Goal: Complete application form

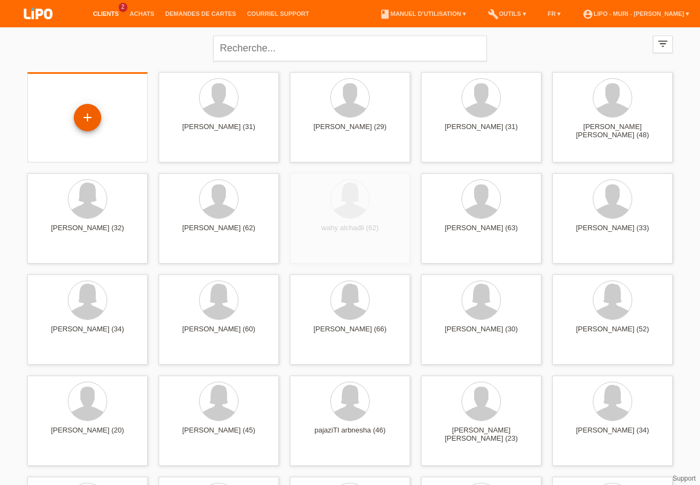
click at [91, 106] on div "+" at bounding box center [87, 117] width 27 height 27
click at [89, 123] on div "+" at bounding box center [87, 117] width 26 height 19
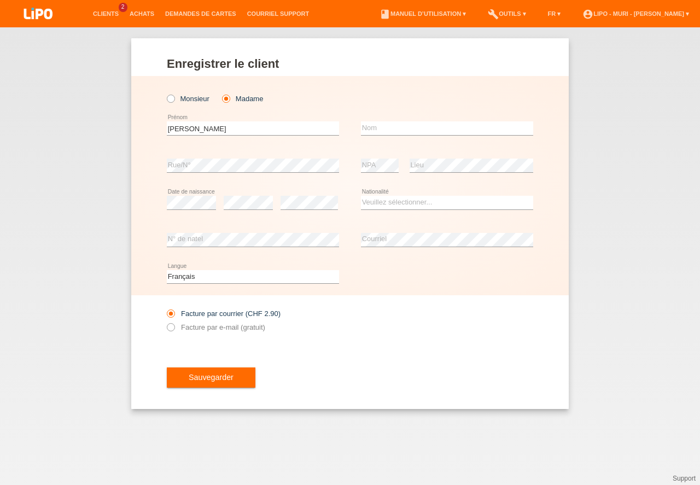
type input "salimata nathalie"
click at [409, 127] on input "text" at bounding box center [447, 128] width 172 height 14
type input "[PERSON_NAME]"
click at [375, 202] on select "Veuillez sélectionner... Suisse Allemagne Autriche Liechtenstein ------------ A…" at bounding box center [447, 202] width 172 height 13
select select "CH"
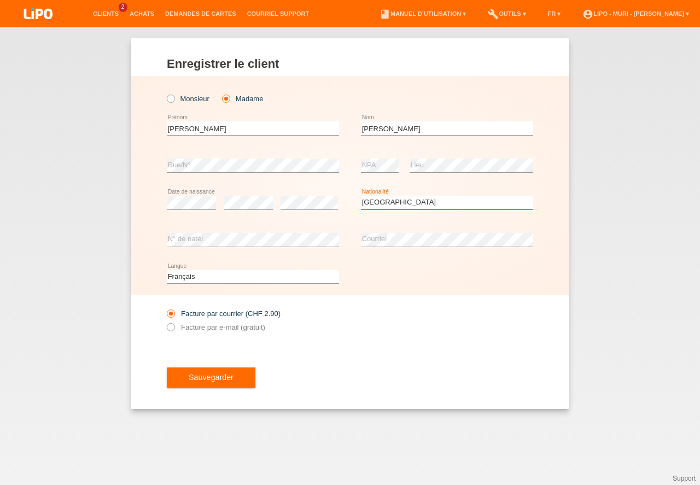
click at [0, 0] on option "Suisse" at bounding box center [0, 0] width 0 height 0
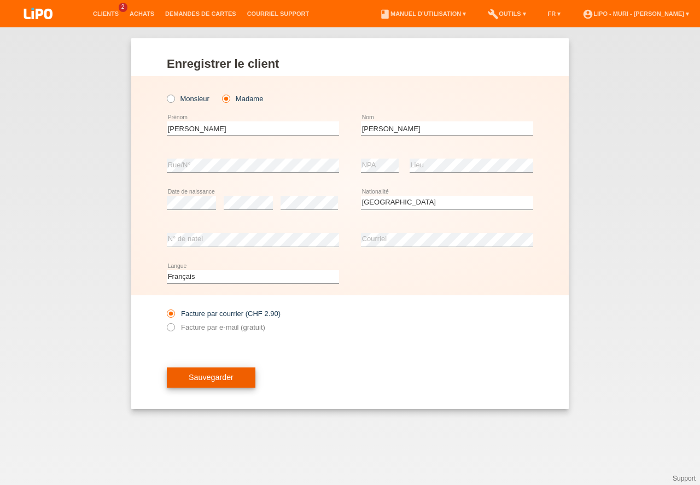
click at [228, 376] on button "Sauvegarder" at bounding box center [211, 378] width 89 height 21
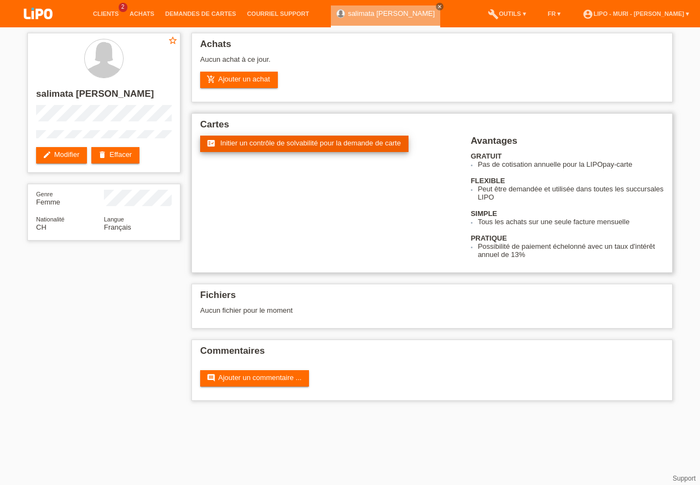
click at [249, 143] on span "Initier un contrôle de solvabilité pour la demande de carte" at bounding box center [311, 143] width 181 height 8
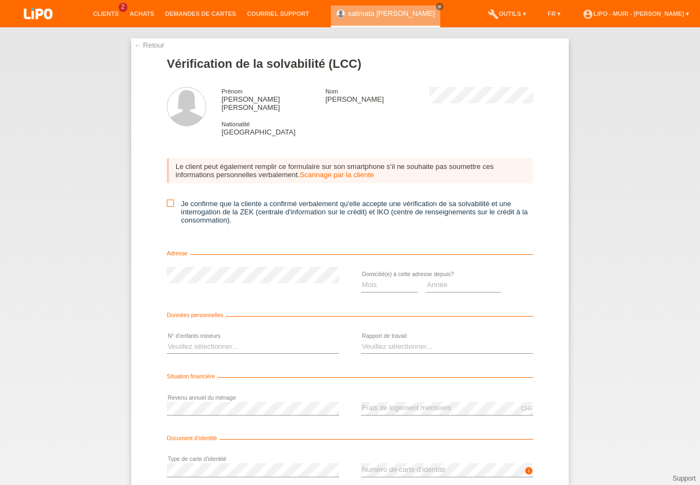
click at [171, 200] on icon at bounding box center [170, 203] width 7 height 7
click at [171, 200] on input "Je confirme que la cliente a confirmé verbalement qu'elle accepte une vérificat…" at bounding box center [170, 203] width 7 height 7
checkbox input "true"
drag, startPoint x: 380, startPoint y: 286, endPoint x: 384, endPoint y: 280, distance: 6.9
click at [380, 286] on div "Mois 01 02 03 04 05 06 07 08 09 10 11 12 error" at bounding box center [389, 285] width 57 height 37
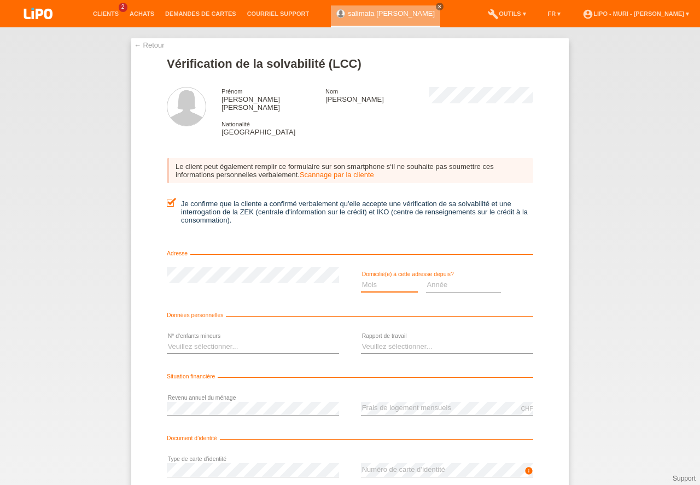
click at [384, 279] on select "Mois 01 02 03 04 05 06 07 08 09 10" at bounding box center [389, 285] width 57 height 13
click at [427, 279] on select "Année 2025 2024 2023 2022 2021 2020 2019 2018 2017 2016 2015 2014 2013 2012 201…" at bounding box center [464, 285] width 76 height 13
select select "1996"
click at [0, 0] on option "1996" at bounding box center [0, 0] width 0 height 0
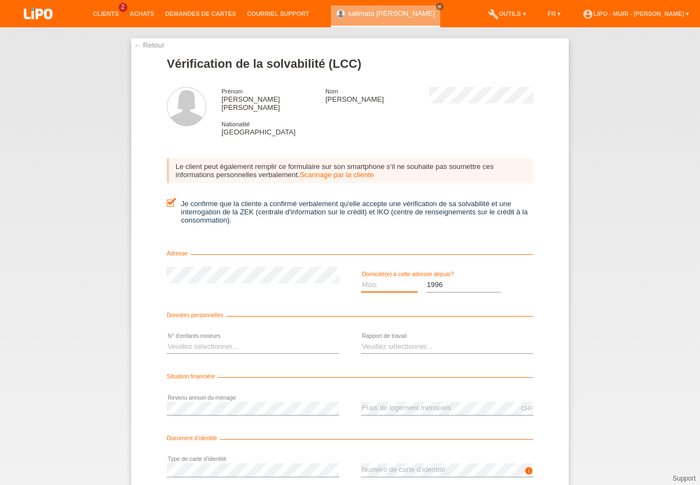
click at [399, 279] on select "Mois 01 02 03 04 05 06 07 08 09 10" at bounding box center [389, 285] width 57 height 13
select select "08"
click at [0, 0] on option "08" at bounding box center [0, 0] width 0 height 0
click at [269, 340] on select "Veuillez sélectionner... 0 1 2 3 4 5 6 7 8 9" at bounding box center [253, 346] width 172 height 13
select select "0"
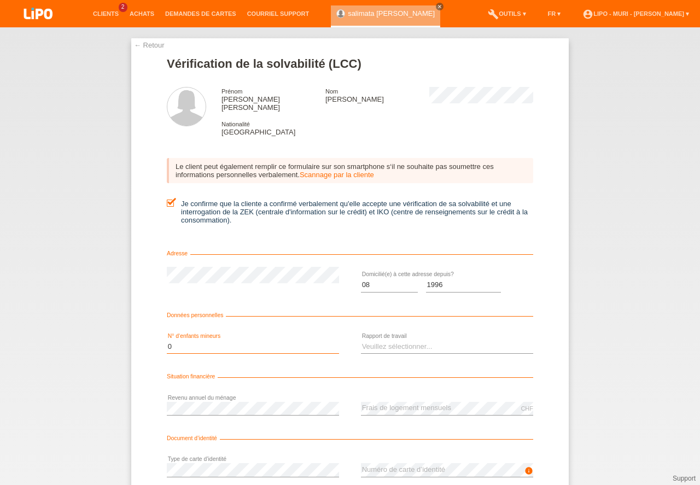
click at [0, 0] on option "0" at bounding box center [0, 0] width 0 height 0
click at [375, 340] on select "Veuillez sélectionner... A durée indéterminée A durée déterminée Apprenti/étudi…" at bounding box center [447, 346] width 172 height 13
select select "UNLIMITED"
click at [0, 0] on option "A durée indéterminée" at bounding box center [0, 0] width 0 height 0
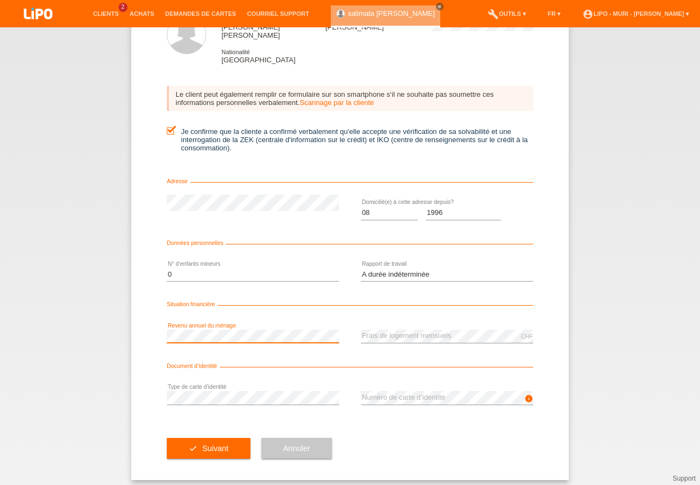
drag, startPoint x: 692, startPoint y: 467, endPoint x: 675, endPoint y: 503, distance: 40.4
click at [201, 444] on button "check Suivant" at bounding box center [209, 448] width 84 height 21
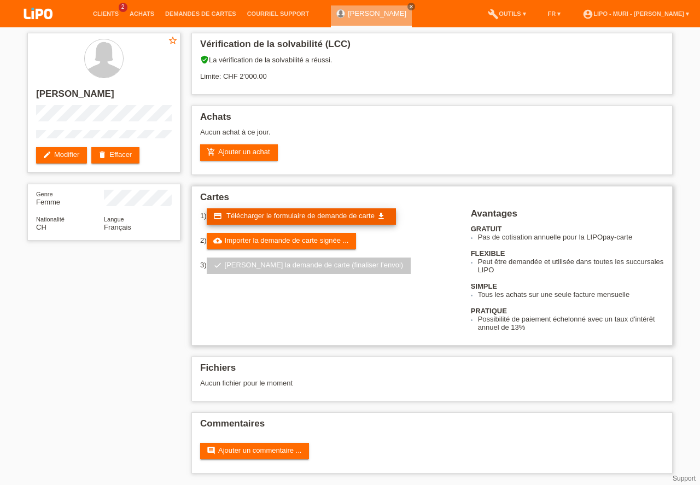
click at [319, 214] on span "Télécharger le formulaire de demande de carte" at bounding box center [301, 216] width 148 height 8
click at [298, 221] on link "credit_card Télécharger le formulaire de demande de carte get_app" at bounding box center [301, 216] width 189 height 16
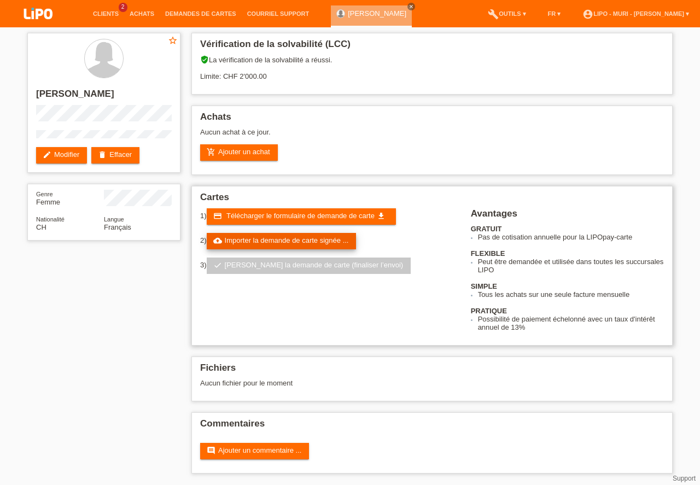
click at [267, 242] on link "cloud_upload Importer la demande de carte signée ..." at bounding box center [282, 241] width 150 height 16
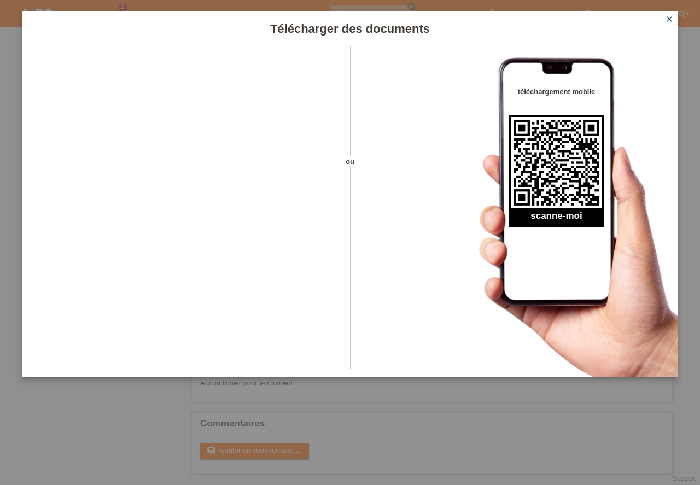
click at [673, 19] on icon "close" at bounding box center [669, 19] width 9 height 9
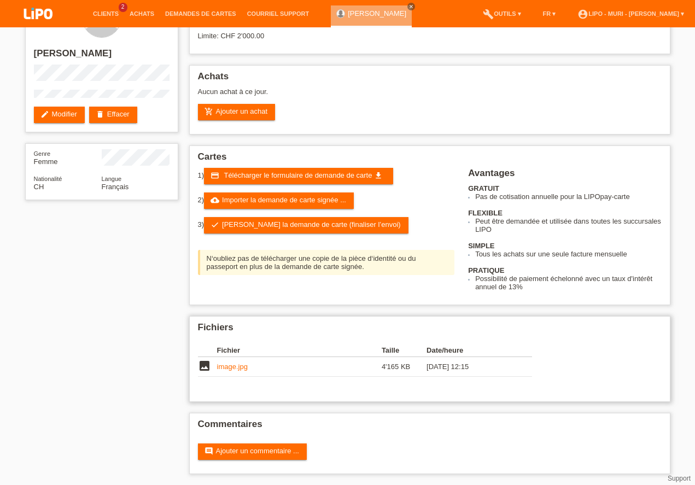
scroll to position [40, 0]
click at [240, 203] on link "cloud_upload Importer la demande de carte signée ..." at bounding box center [279, 201] width 150 height 16
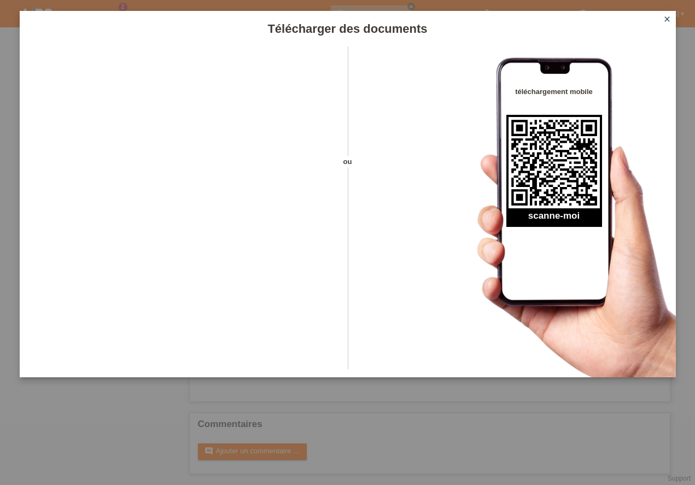
click at [669, 19] on icon "close" at bounding box center [667, 19] width 9 height 9
